Goal: Transaction & Acquisition: Purchase product/service

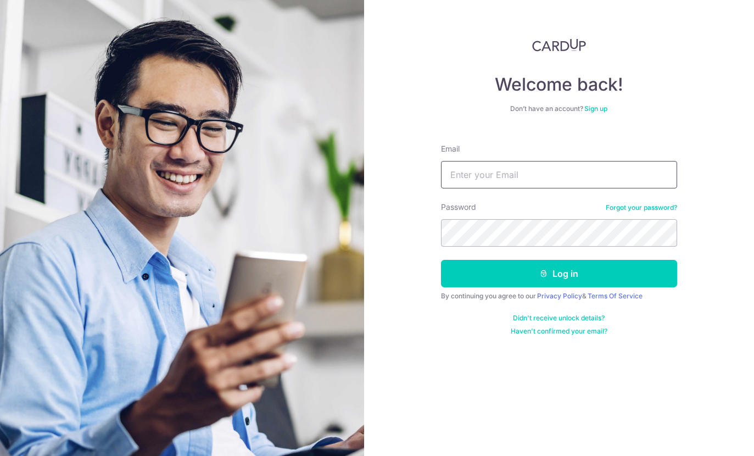
click at [554, 170] on input "Email" at bounding box center [559, 174] width 236 height 27
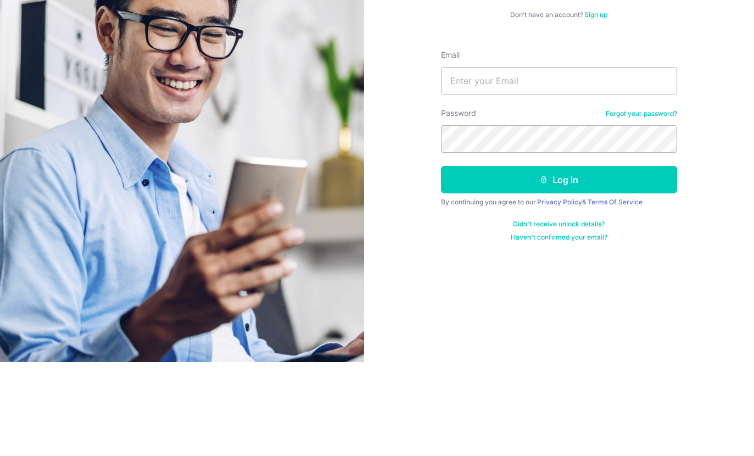
scroll to position [44, 0]
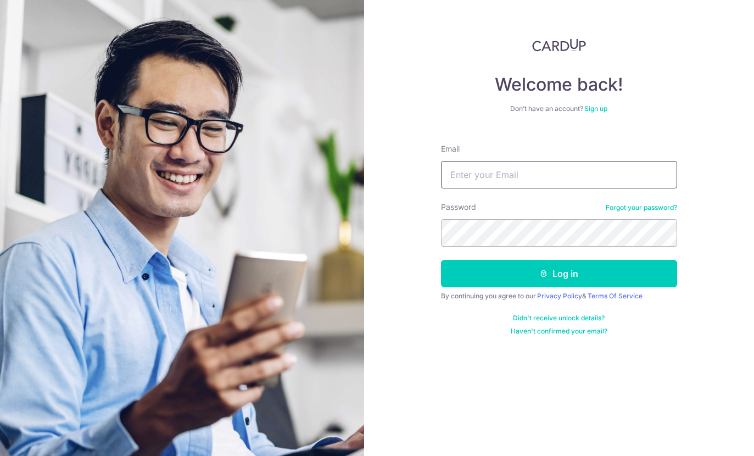
type input "mitchellgoh97@gmail.com"
click at [636, 260] on button "Log in" at bounding box center [559, 273] width 236 height 27
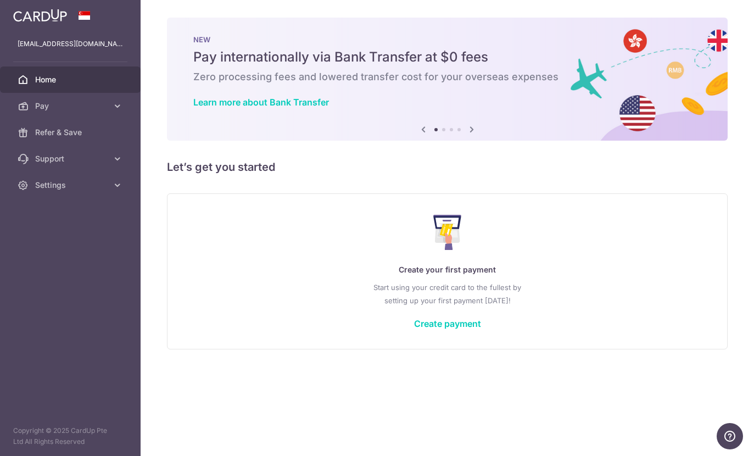
click at [0, 0] on icon "button" at bounding box center [0, 0] width 0 height 0
click at [58, 105] on span "Pay" at bounding box center [71, 105] width 72 height 11
click at [69, 193] on link "Cards" at bounding box center [70, 185] width 140 height 26
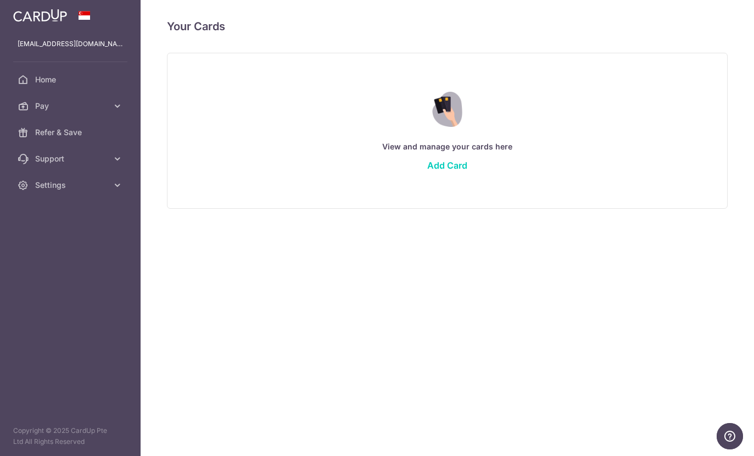
click at [427, 171] on link "Add Card" at bounding box center [447, 165] width 40 height 11
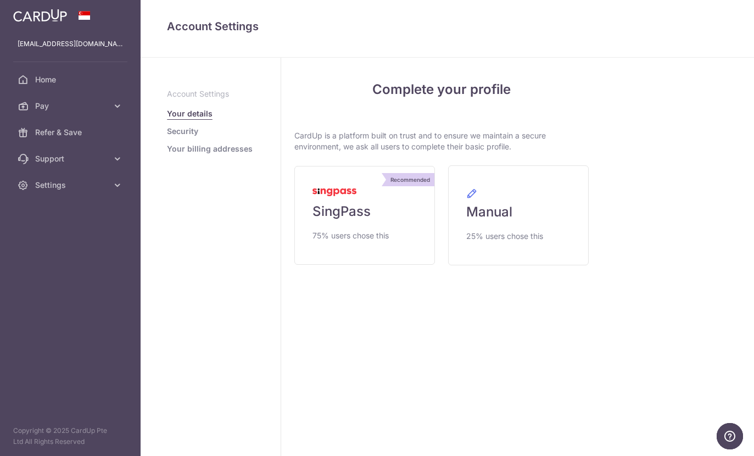
click at [312, 196] on img at bounding box center [334, 192] width 44 height 8
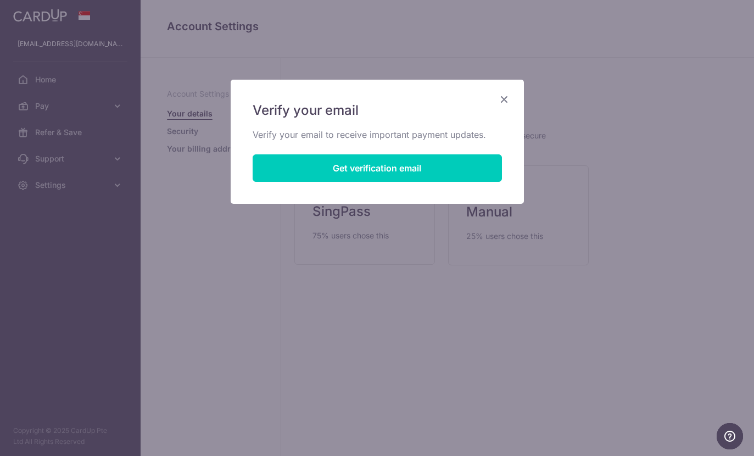
click at [467, 162] on button "Get verification email" at bounding box center [376, 167] width 249 height 27
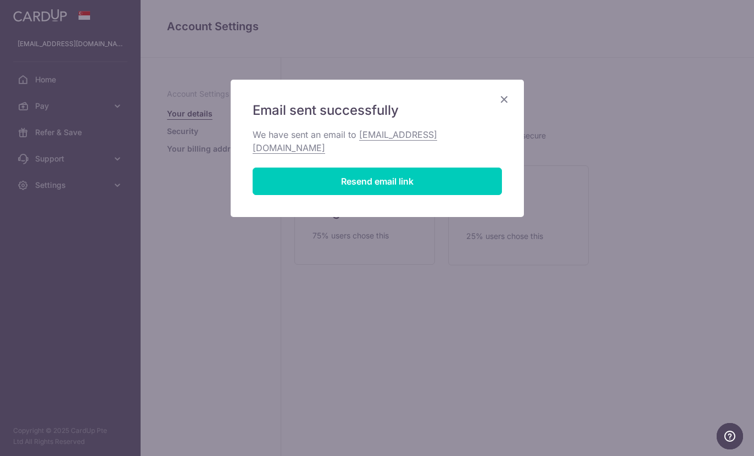
click at [502, 98] on icon "Close" at bounding box center [503, 99] width 13 height 14
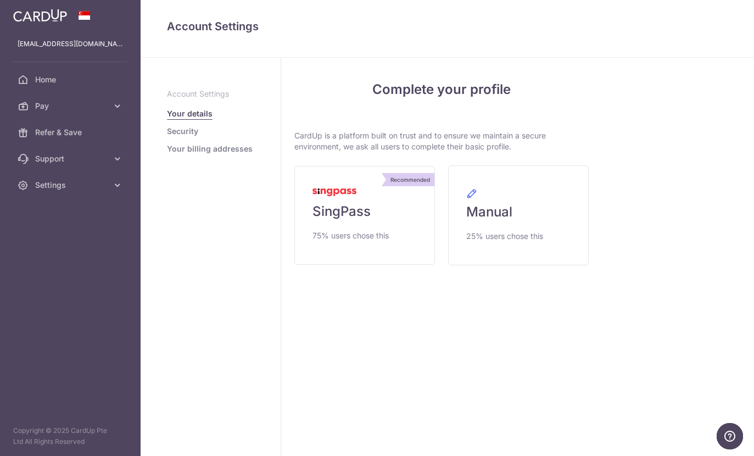
click at [312, 220] on span "SingPass" at bounding box center [341, 212] width 58 height 18
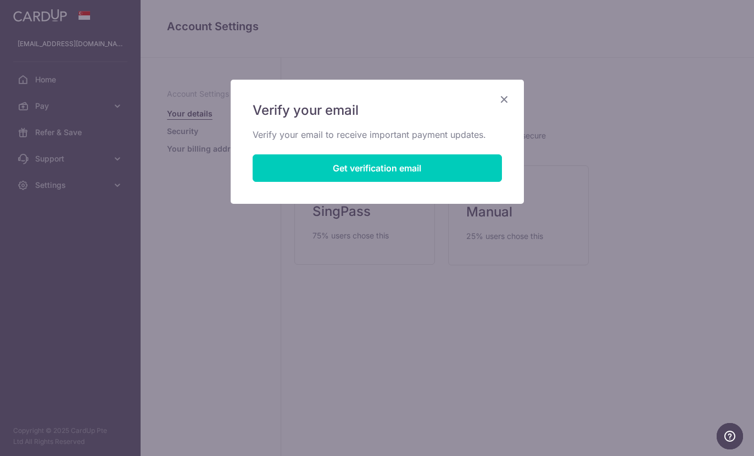
click at [502, 98] on icon "Close" at bounding box center [503, 99] width 13 height 14
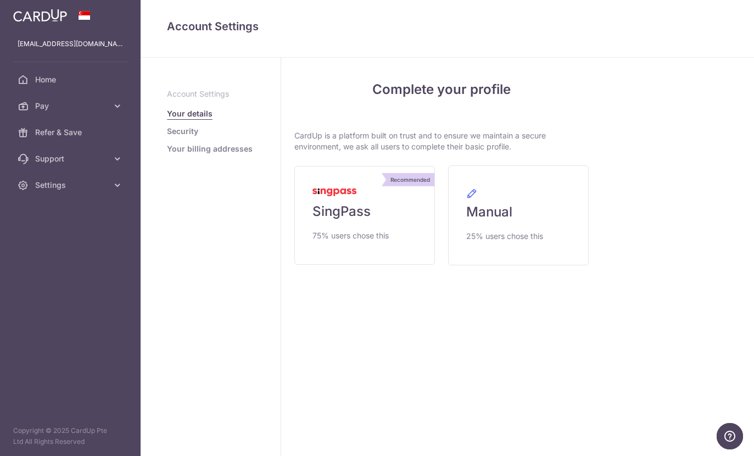
click at [312, 220] on span "SingPass" at bounding box center [341, 212] width 58 height 18
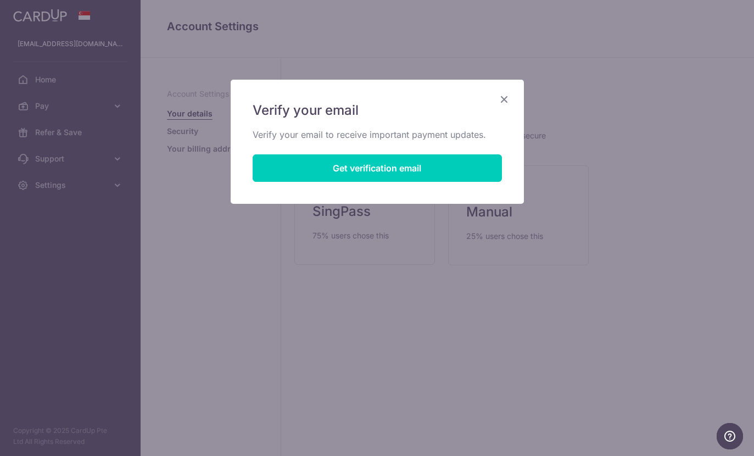
click at [457, 168] on button "Get verification email" at bounding box center [376, 167] width 249 height 27
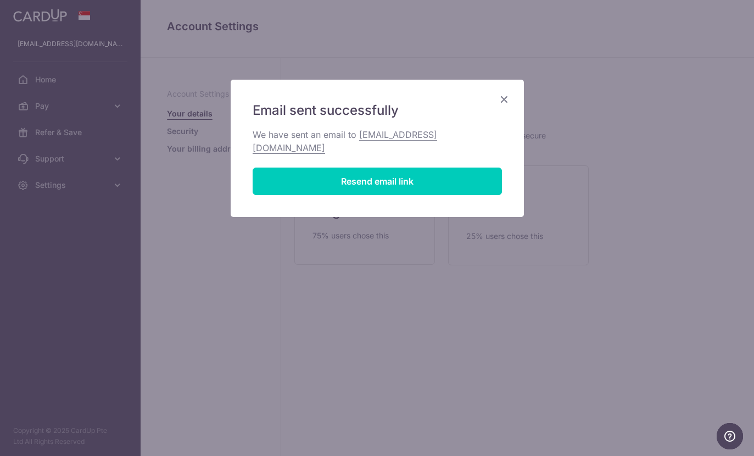
click at [504, 95] on icon "Close" at bounding box center [503, 99] width 13 height 14
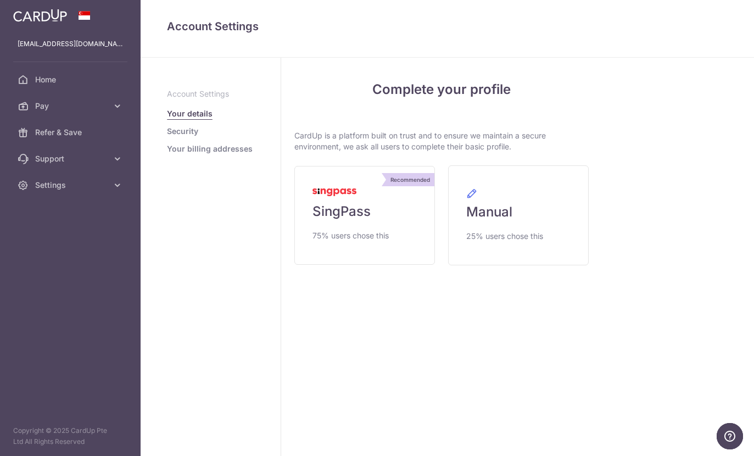
click at [0, 0] on button "button" at bounding box center [0, 0] width 0 height 0
click at [106, 106] on span "Pay" at bounding box center [71, 105] width 72 height 11
click at [114, 85] on link "Home" at bounding box center [70, 79] width 140 height 26
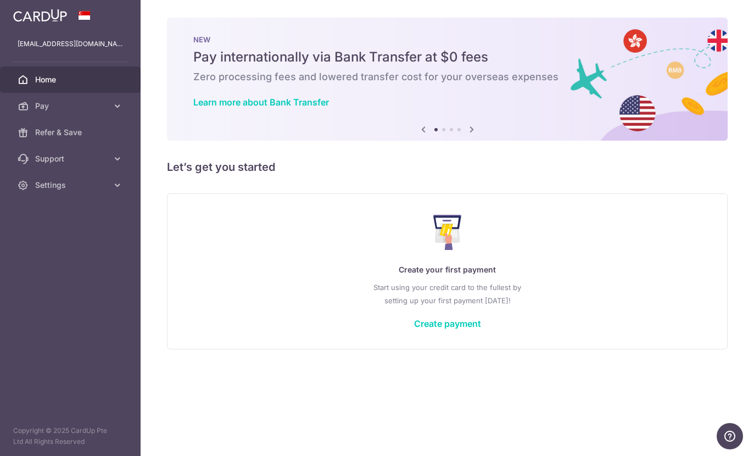
click at [0, 0] on header at bounding box center [0, 0] width 0 height 0
click at [0, 0] on icon "button" at bounding box center [0, 0] width 0 height 0
click at [113, 103] on icon at bounding box center [117, 105] width 11 height 11
click at [100, 144] on link "Payments" at bounding box center [70, 132] width 140 height 26
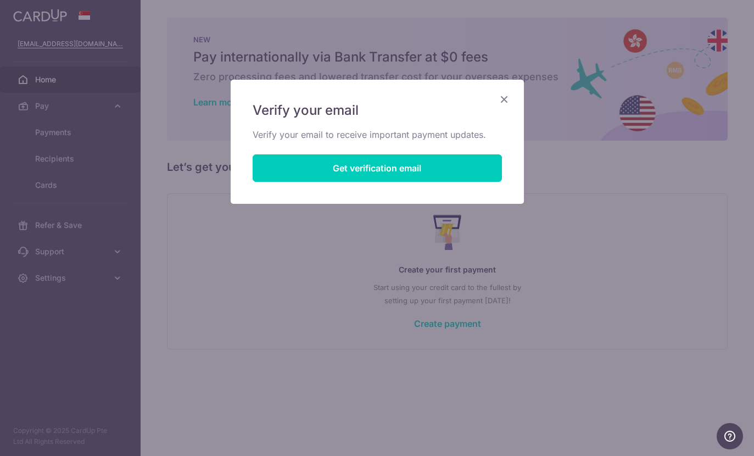
click at [505, 88] on div "Verify your email Verify your email to receive important payment updates. Get v…" at bounding box center [377, 142] width 293 height 124
click at [509, 93] on icon "Close" at bounding box center [503, 99] width 13 height 14
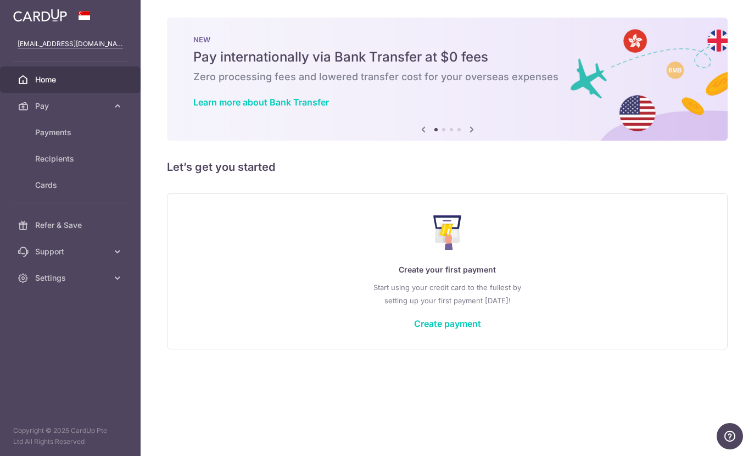
click at [78, 141] on link "Payments" at bounding box center [70, 132] width 140 height 26
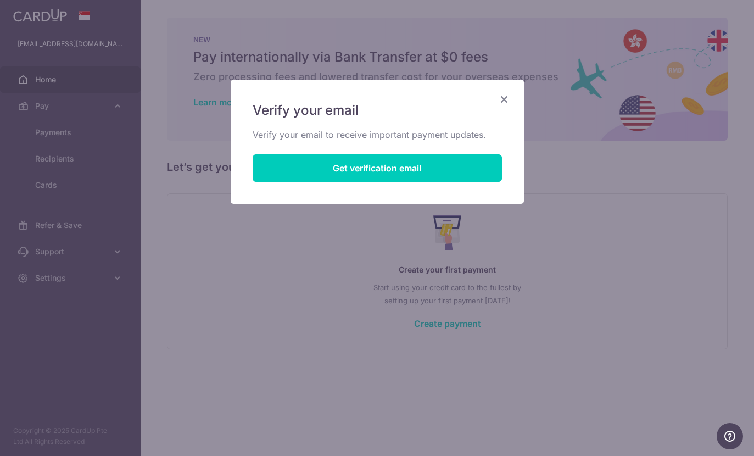
click at [91, 160] on div "Verify your email Verify your email to receive important payment updates. Get v…" at bounding box center [377, 228] width 754 height 456
click at [89, 154] on div "Verify your email Verify your email to receive important payment updates. Get v…" at bounding box center [377, 228] width 754 height 456
click at [515, 89] on div "Verify your email Verify your email to receive important payment updates. Get v…" at bounding box center [377, 142] width 293 height 124
click at [512, 96] on div "Verify your email Verify your email to receive important payment updates. Get v…" at bounding box center [377, 142] width 293 height 124
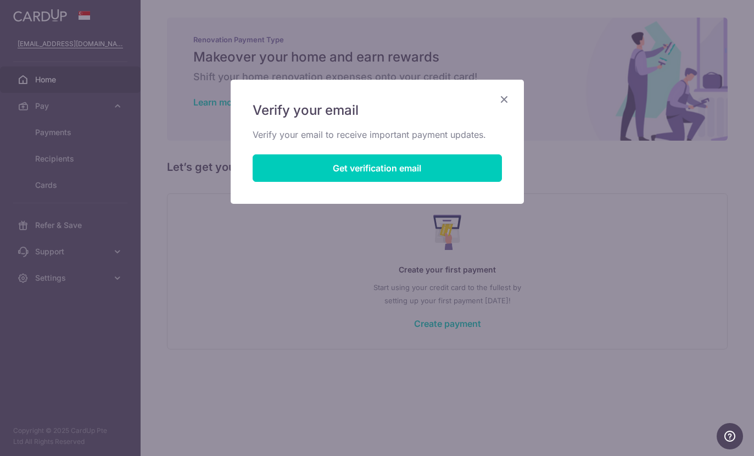
click at [507, 94] on icon "Close" at bounding box center [503, 99] width 13 height 14
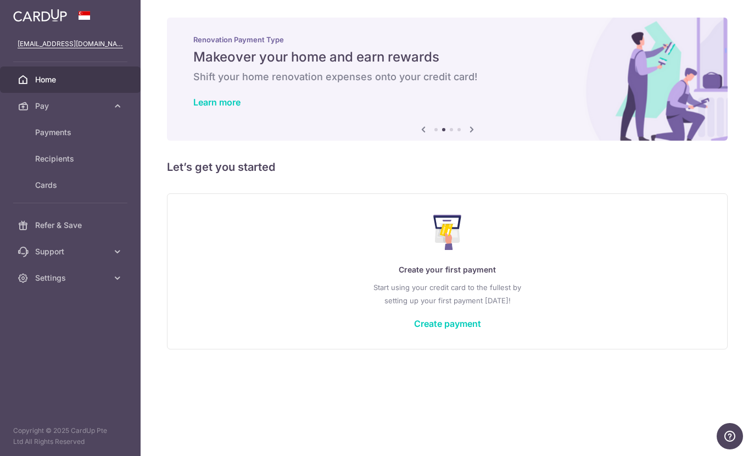
click at [92, 164] on link "Recipients" at bounding box center [70, 158] width 140 height 26
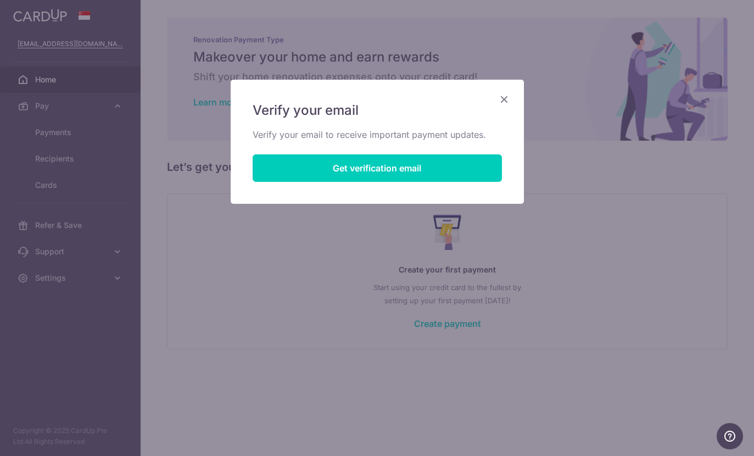
click at [502, 88] on div "Verify your email Verify your email to receive important payment updates. Get v…" at bounding box center [377, 142] width 293 height 124
click at [506, 95] on icon "Close" at bounding box center [503, 99] width 13 height 14
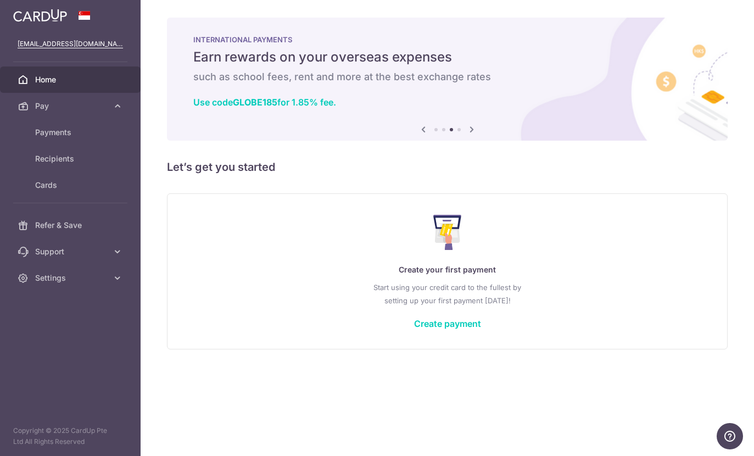
click at [89, 134] on span "Payments" at bounding box center [71, 132] width 72 height 11
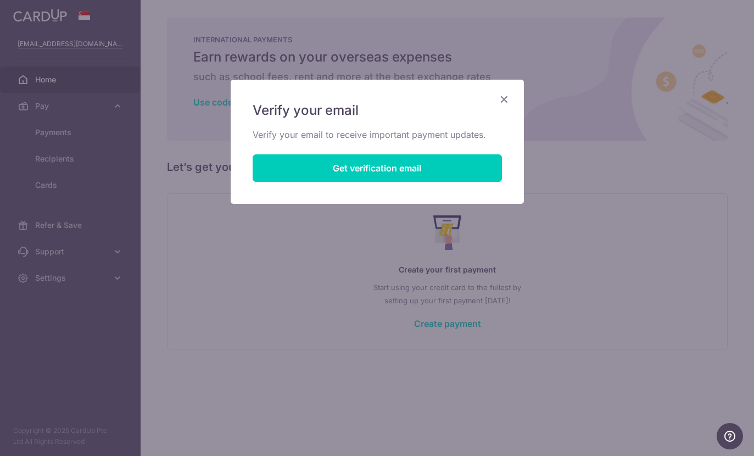
click at [509, 96] on icon "Close" at bounding box center [503, 99] width 13 height 14
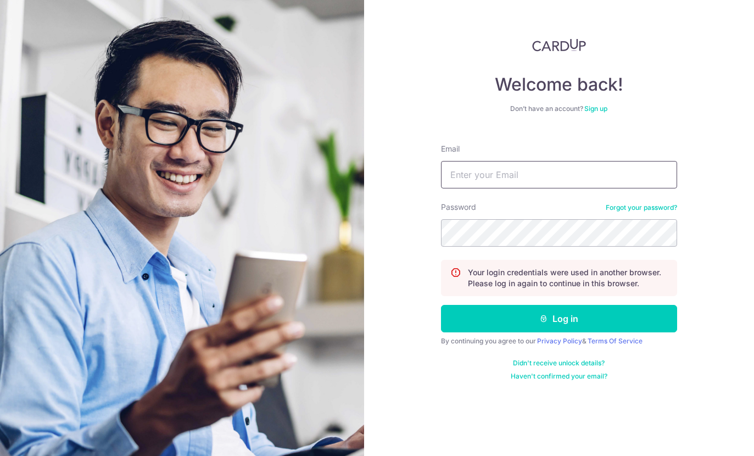
click at [570, 168] on input "Email" at bounding box center [559, 174] width 236 height 27
type input "[EMAIL_ADDRESS][DOMAIN_NAME]"
click at [569, 305] on button "Log in" at bounding box center [559, 318] width 236 height 27
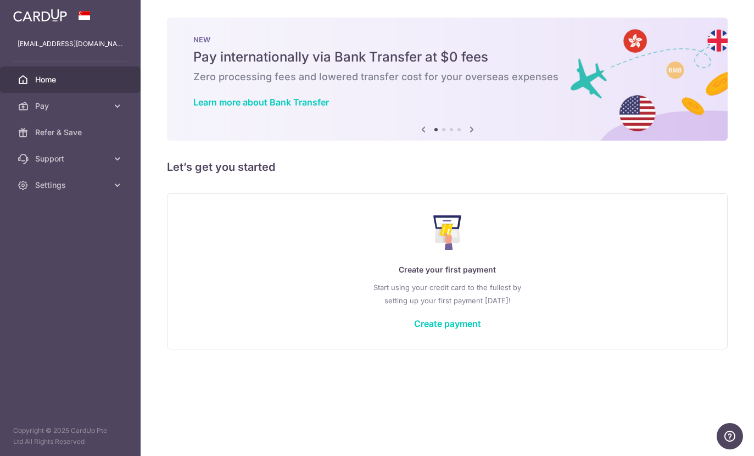
click at [0, 0] on button "button" at bounding box center [0, 0] width 0 height 0
click at [116, 99] on link "Pay" at bounding box center [70, 106] width 140 height 26
click at [102, 132] on span "Payments" at bounding box center [71, 132] width 72 height 11
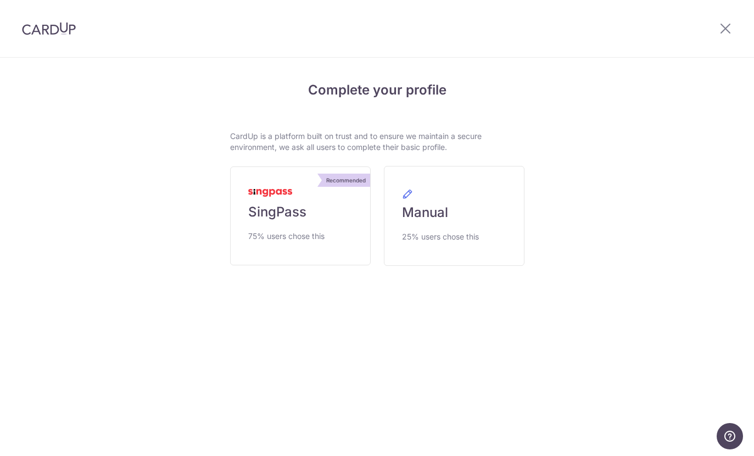
click at [305, 236] on span "75% users chose this" at bounding box center [286, 235] width 76 height 13
click at [33, 26] on img at bounding box center [49, 28] width 54 height 13
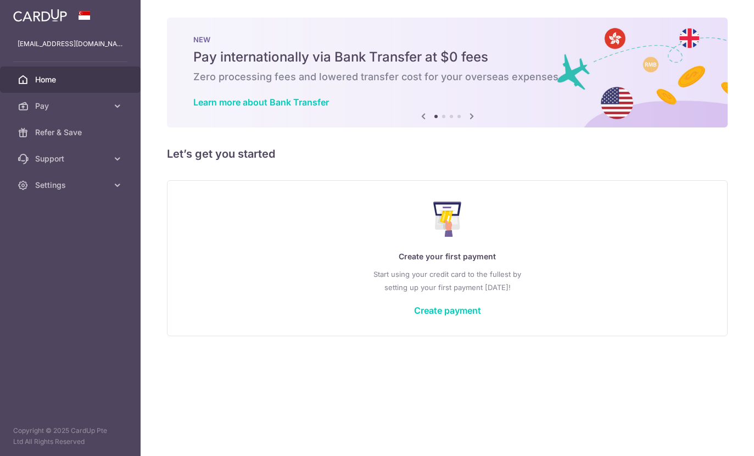
click at [0, 0] on button "button" at bounding box center [0, 0] width 0 height 0
click at [47, 110] on span "Pay" at bounding box center [71, 105] width 72 height 11
click at [50, 160] on span "Recipients" at bounding box center [71, 158] width 72 height 11
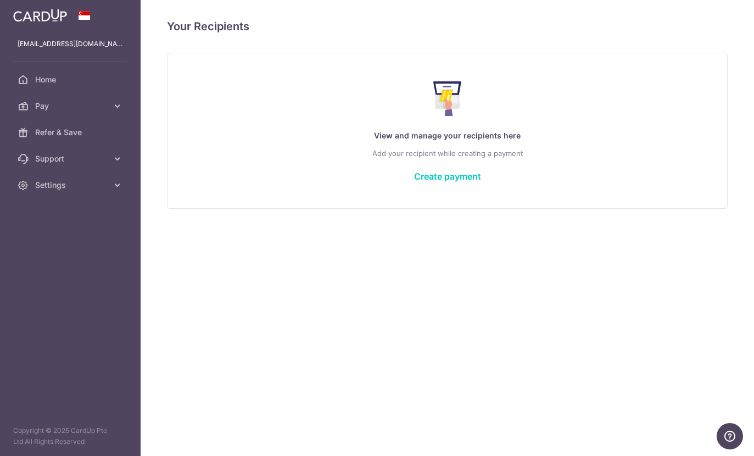
click at [414, 182] on link "Create payment" at bounding box center [447, 176] width 67 height 11
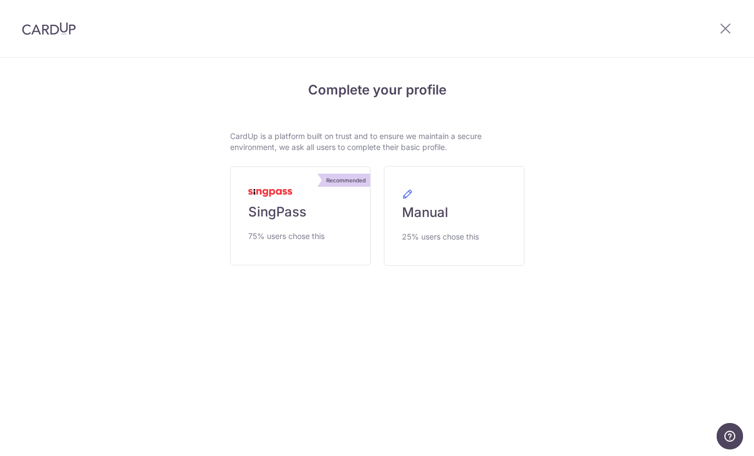
click at [725, 42] on div at bounding box center [724, 28] width 57 height 57
click at [727, 26] on icon at bounding box center [724, 28] width 13 height 14
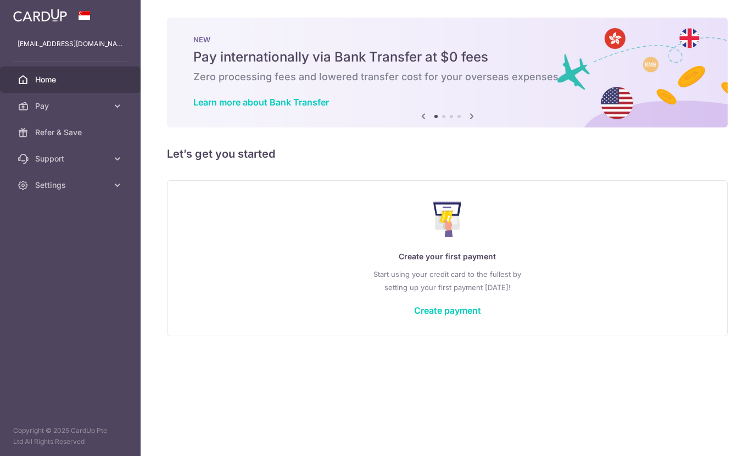
click at [0, 0] on header at bounding box center [0, 0] width 0 height 0
